Goal: Task Accomplishment & Management: Use online tool/utility

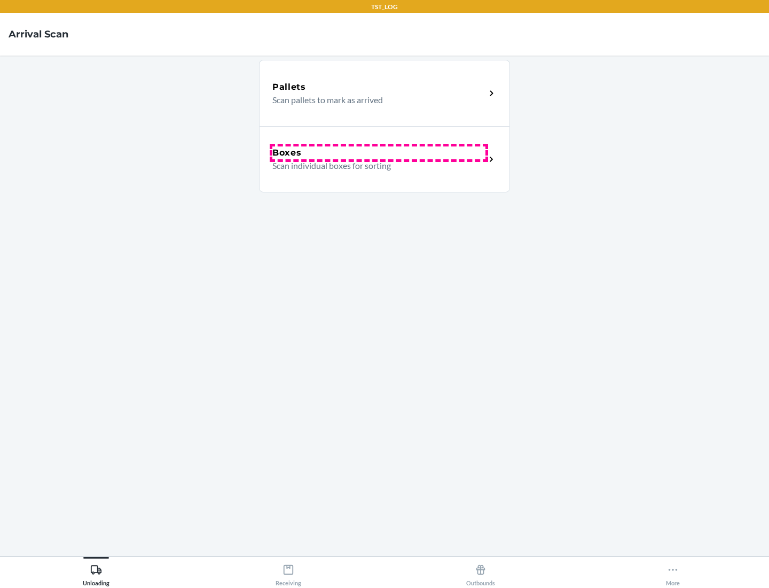
click at [379, 153] on div "Boxes" at bounding box center [378, 152] width 213 height 13
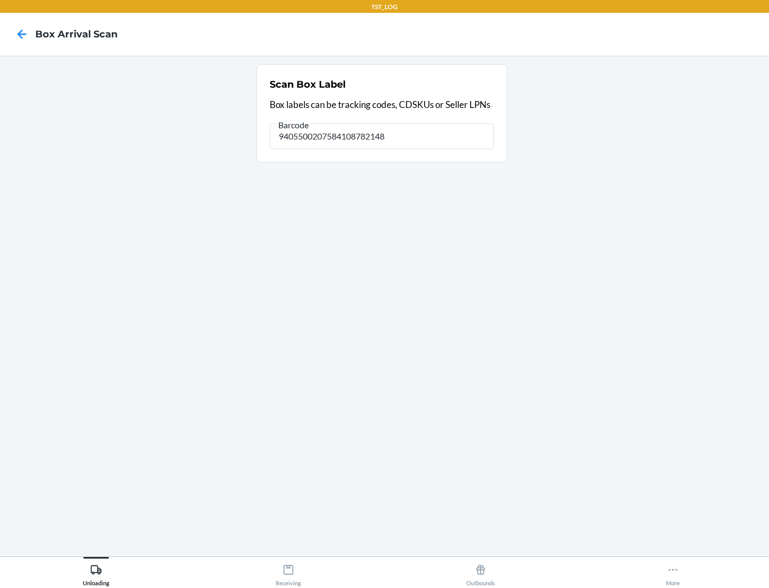
type input "9405500207584108782148"
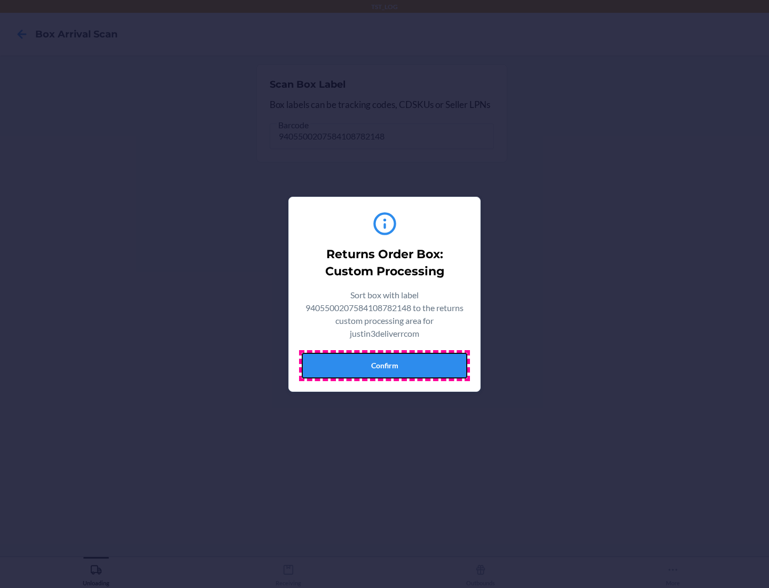
click at [385, 365] on button "Confirm" at bounding box center [385, 366] width 166 height 26
